Goal: Task Accomplishment & Management: Use online tool/utility

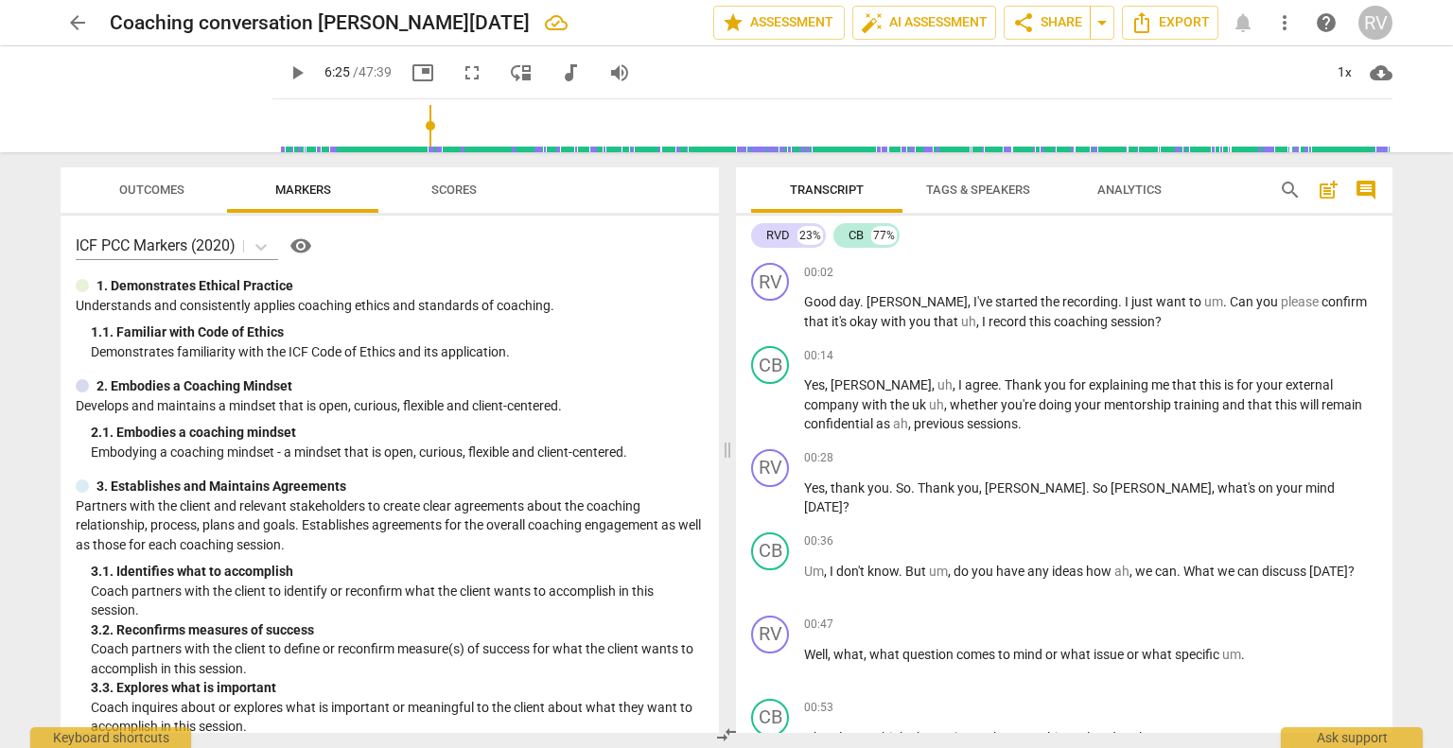
scroll to position [1557, 0]
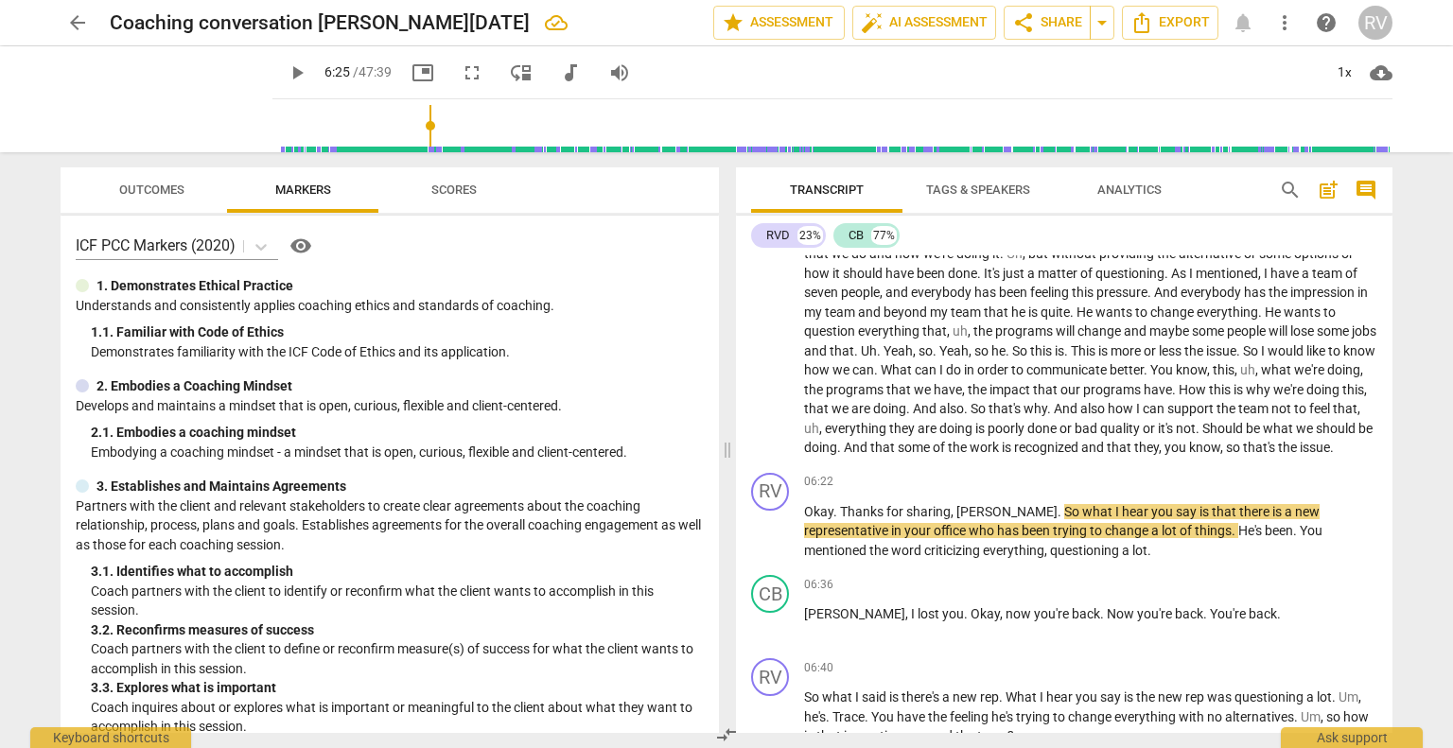
click at [79, 24] on span "arrow_back" at bounding box center [77, 22] width 23 height 23
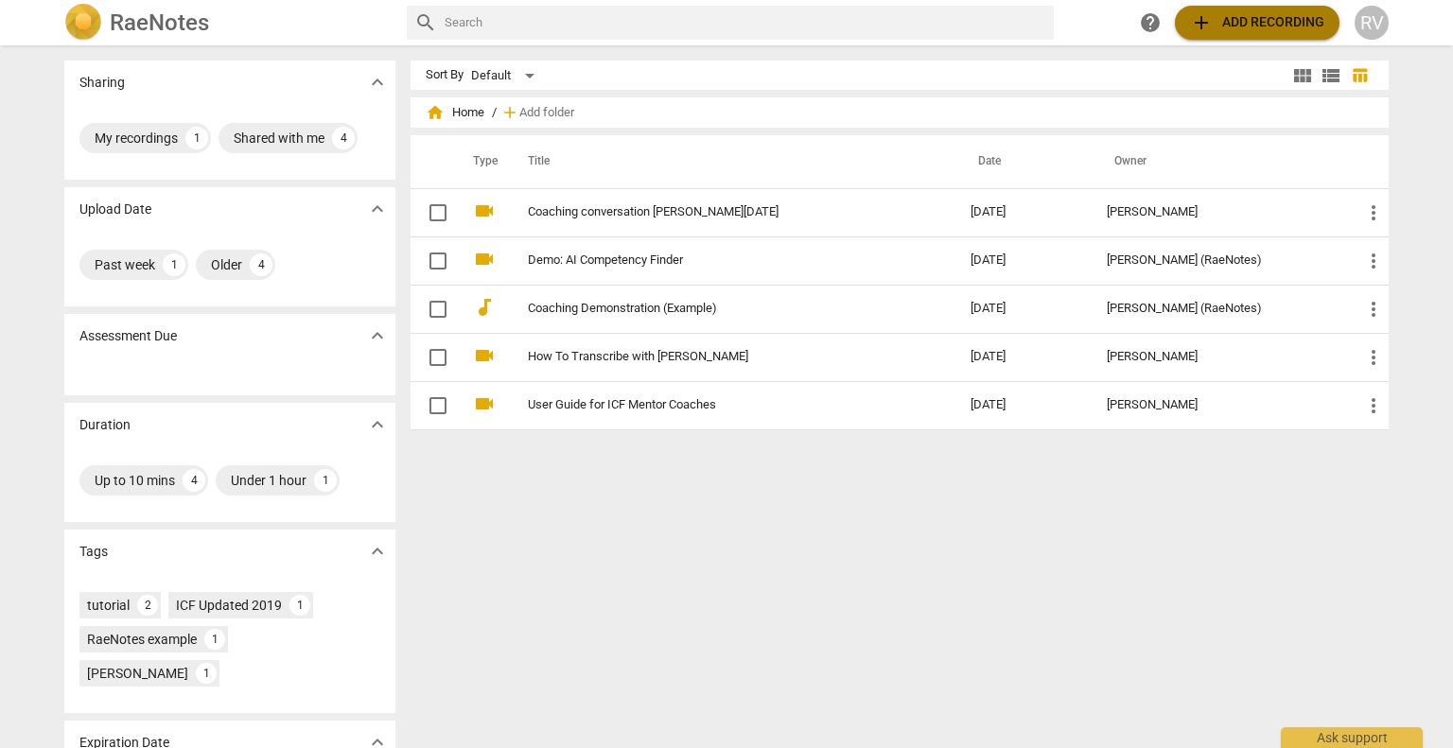
click at [1275, 18] on span "add Add recording" at bounding box center [1257, 22] width 134 height 23
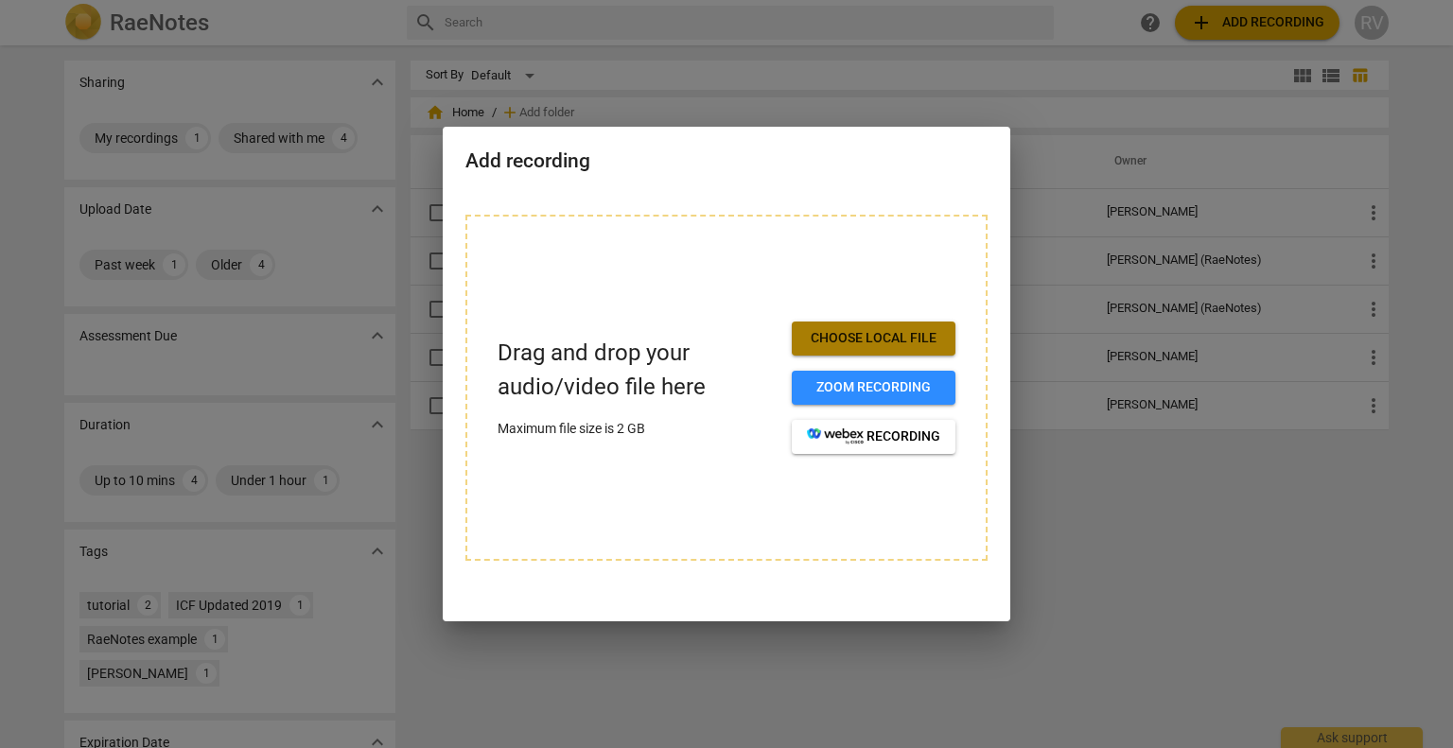
click at [830, 343] on span "Choose local file" at bounding box center [873, 338] width 133 height 19
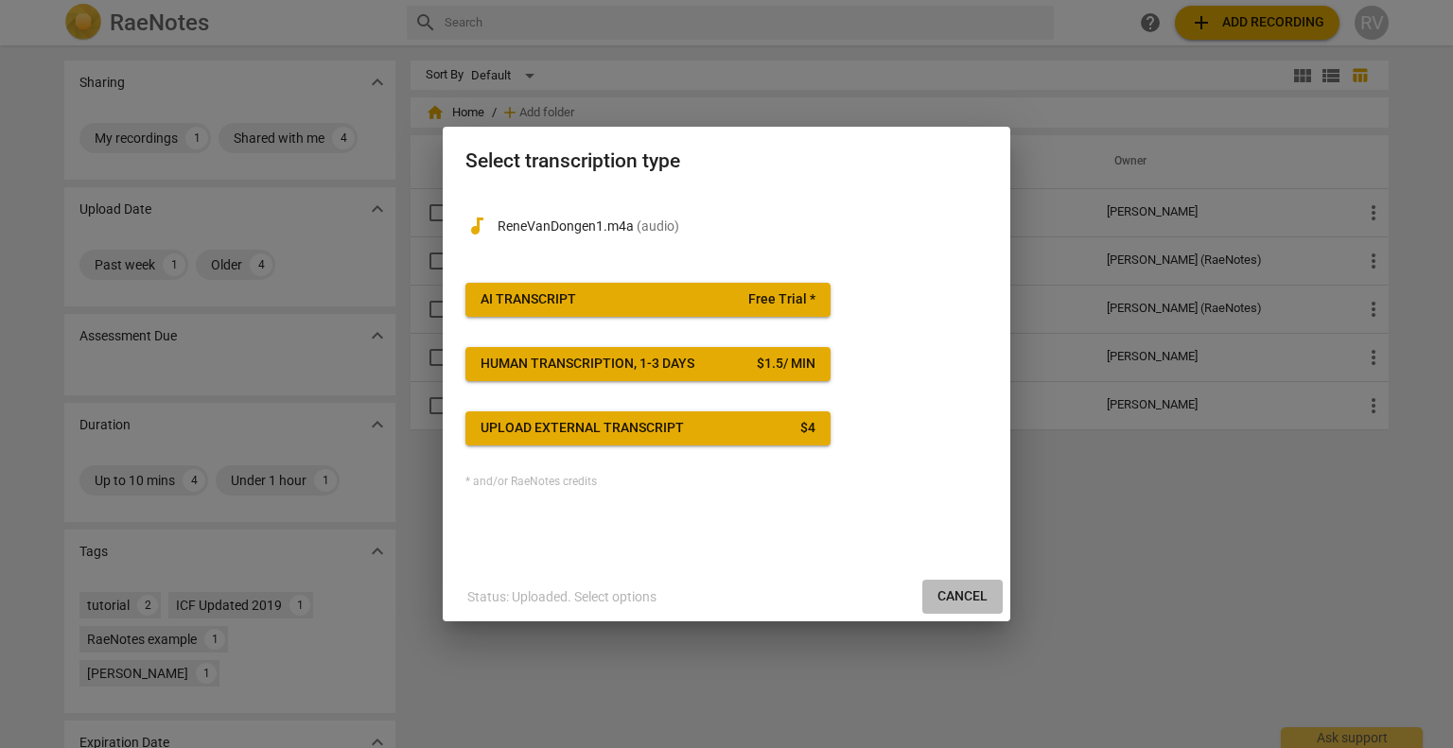
click at [966, 588] on span "Cancel" at bounding box center [963, 597] width 50 height 19
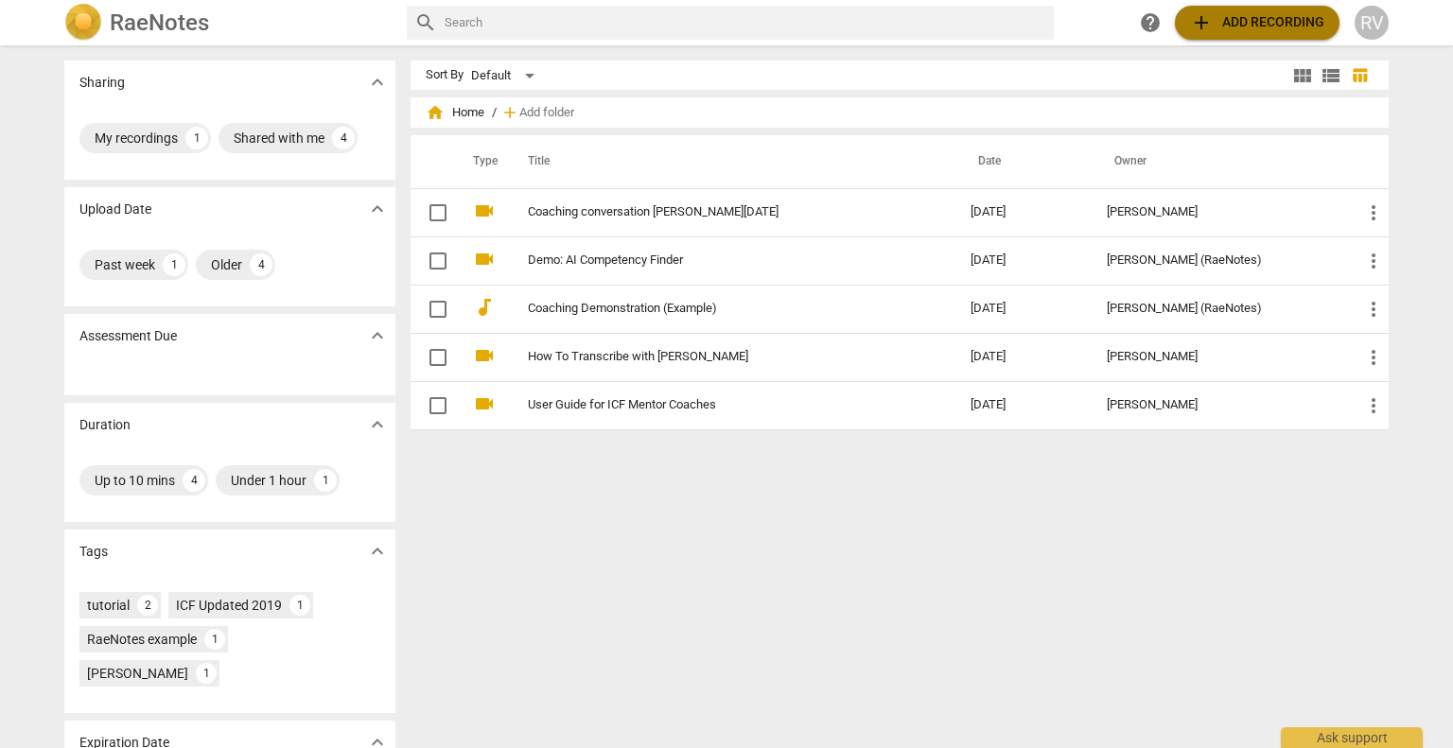
click at [1216, 29] on span "add Add recording" at bounding box center [1257, 22] width 134 height 23
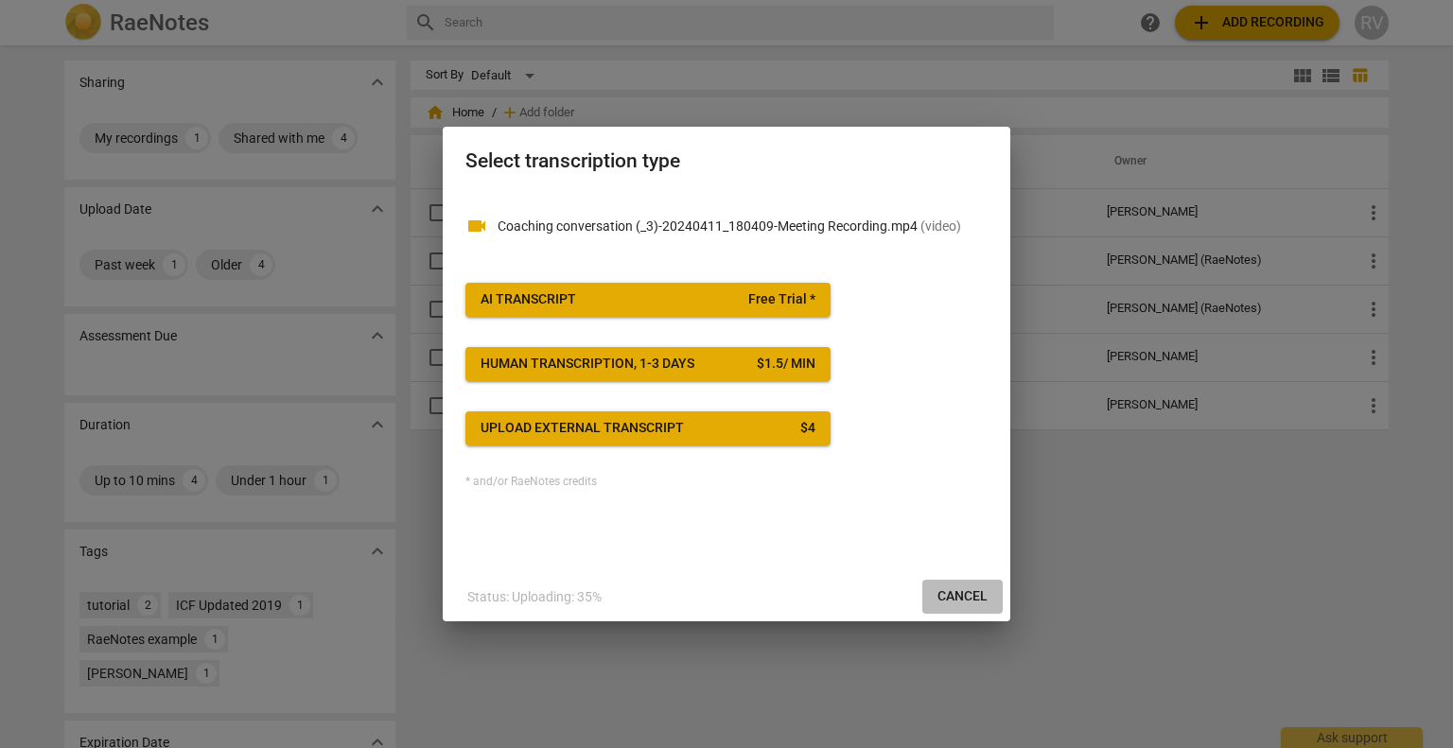
click at [958, 600] on span "Cancel" at bounding box center [963, 597] width 50 height 19
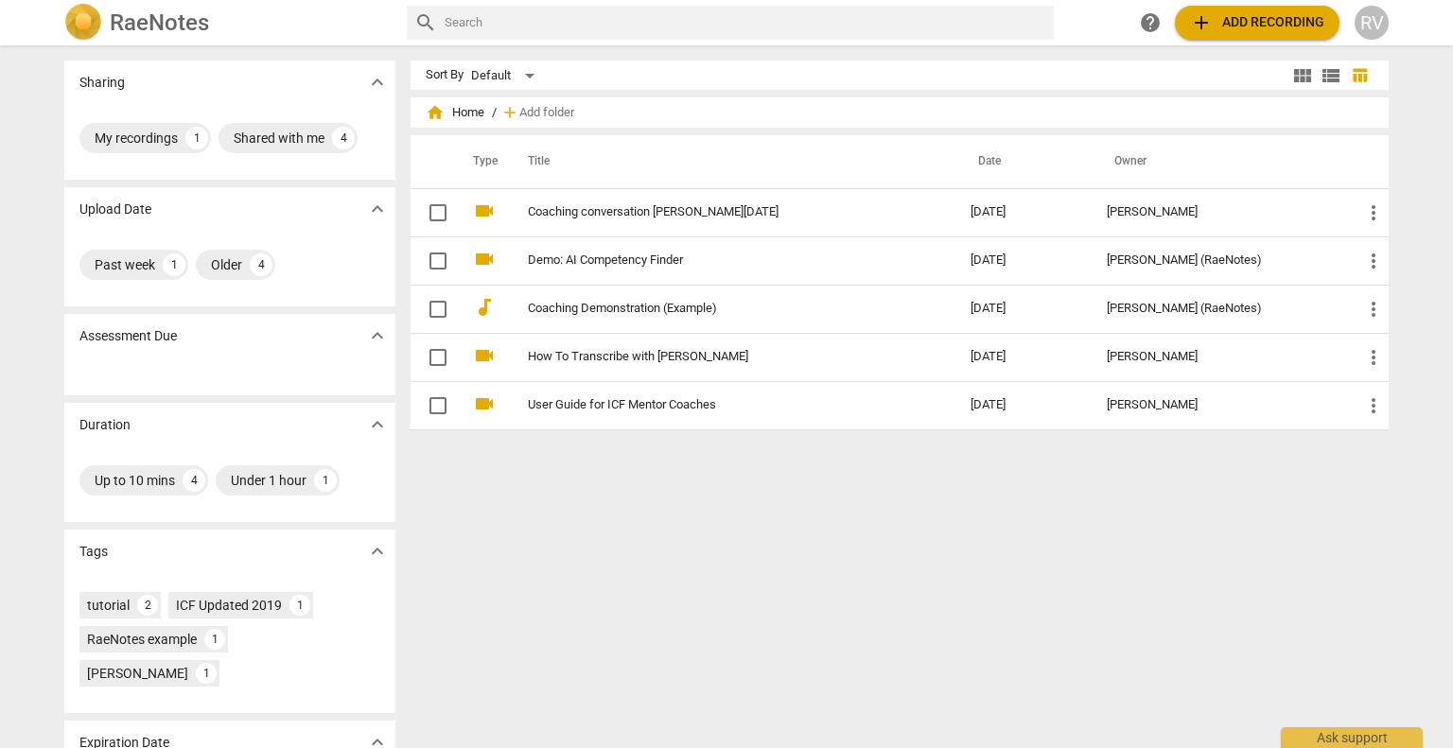
click at [1267, 29] on span "add Add recording" at bounding box center [1257, 22] width 134 height 23
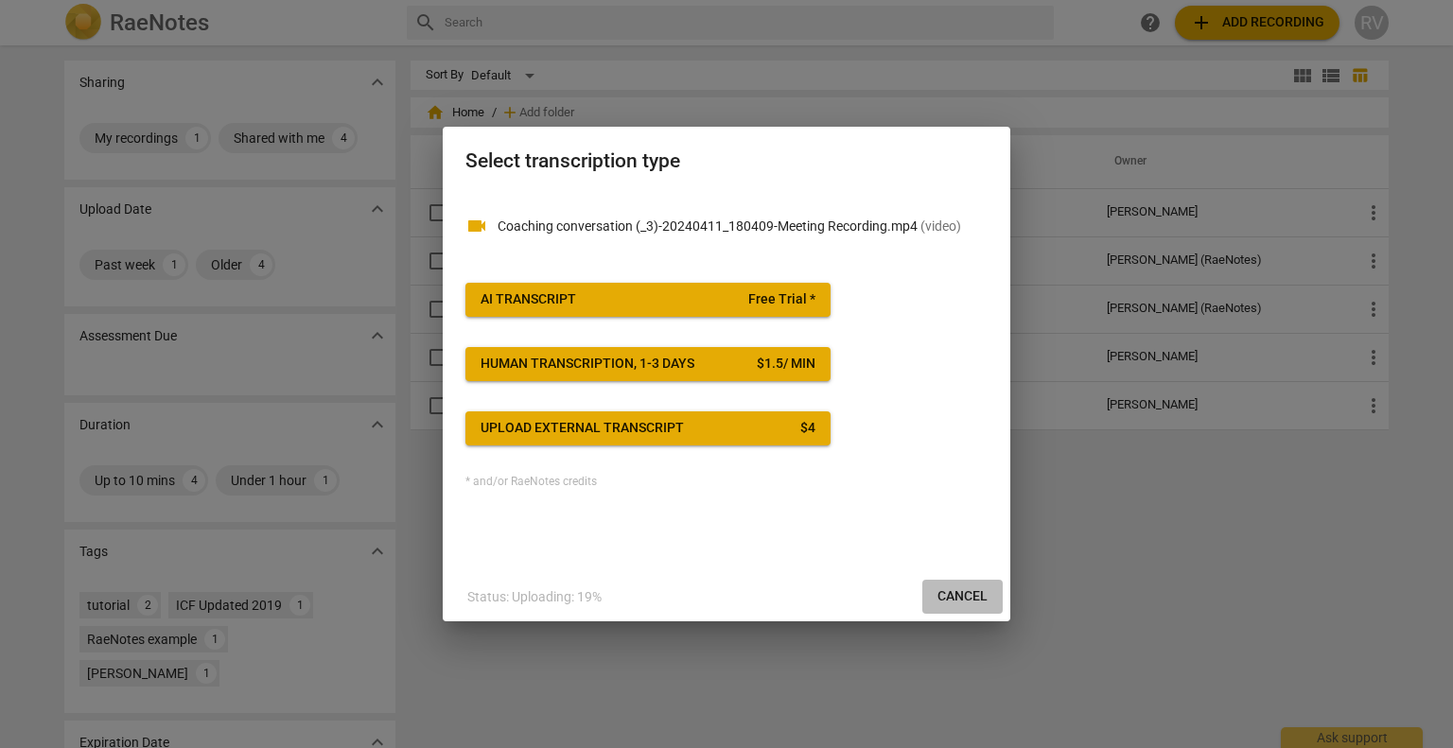
click at [955, 598] on span "Cancel" at bounding box center [963, 597] width 50 height 19
